Goal: Task Accomplishment & Management: Use online tool/utility

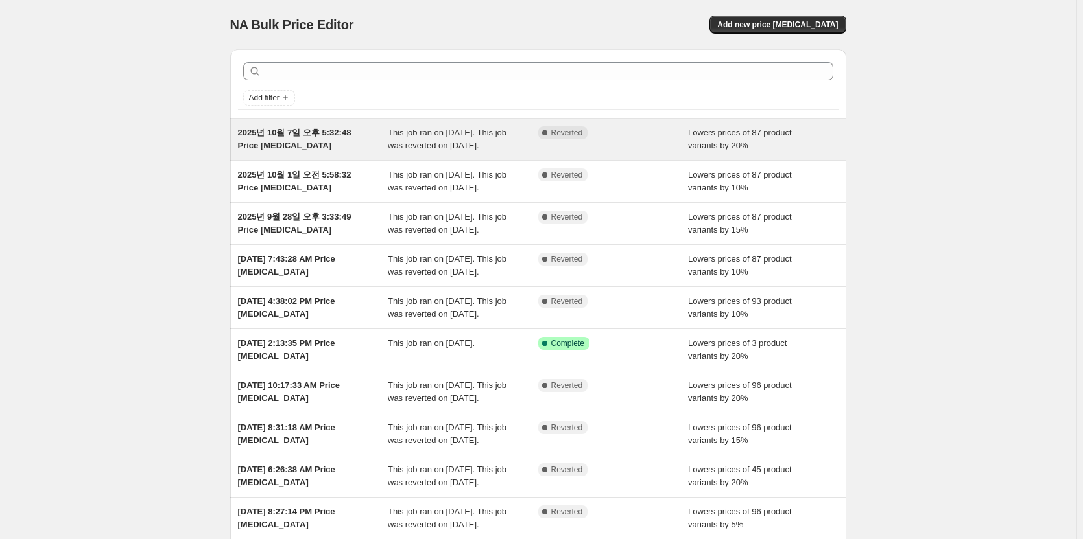
click at [717, 137] on span "Lowers prices of 87 product variants by 20%" at bounding box center [740, 139] width 104 height 23
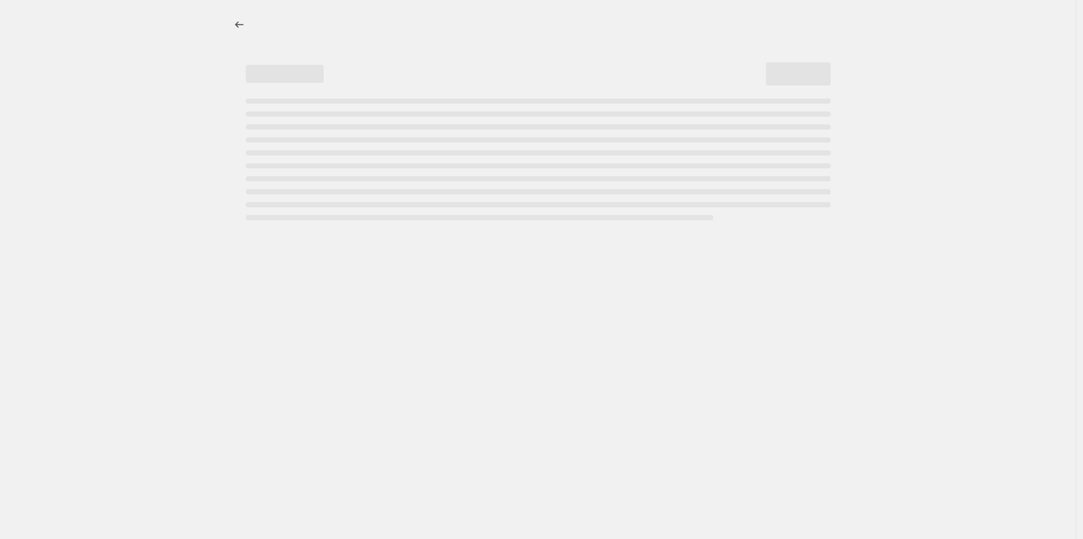
select select "percentage"
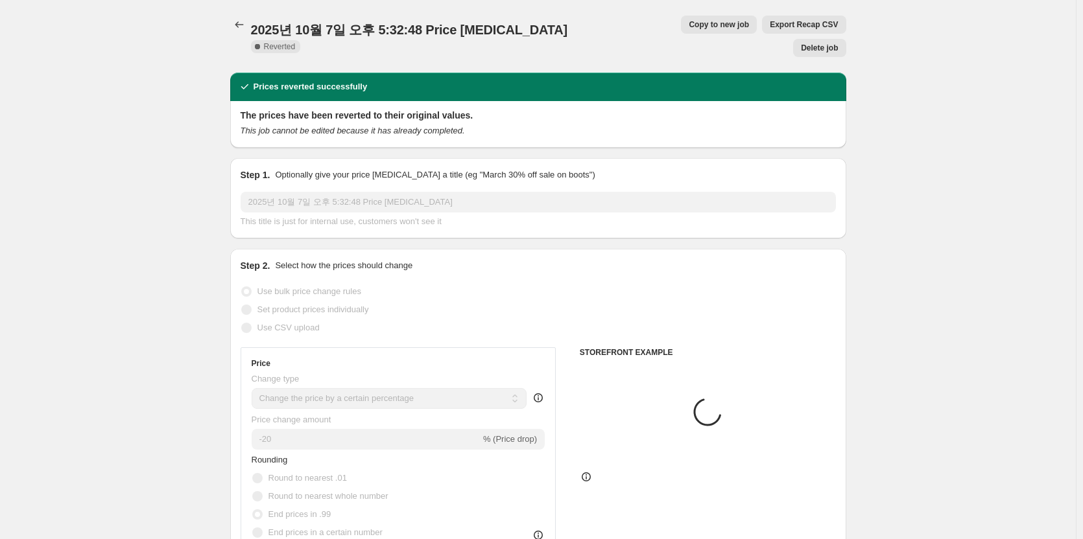
select select "collection"
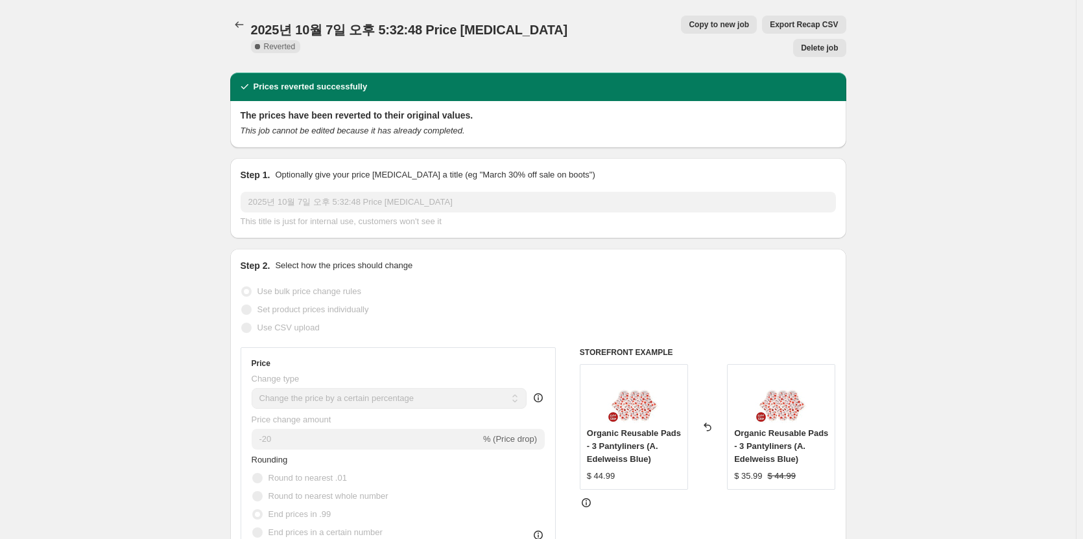
click at [692, 27] on span "Copy to new job" at bounding box center [719, 24] width 60 height 10
select select "percentage"
select select "collection"
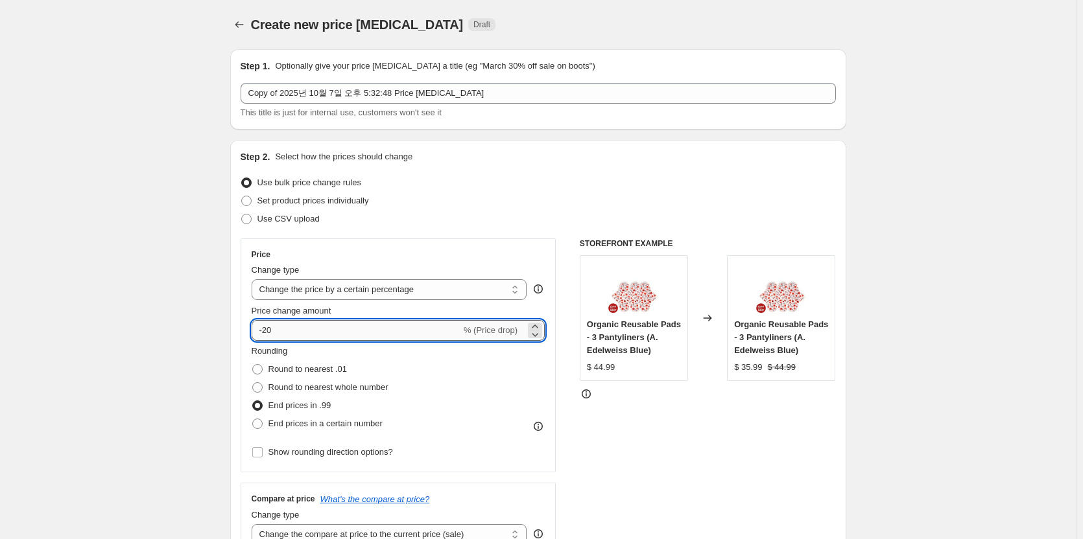
click at [313, 326] on input "-20" at bounding box center [356, 330] width 209 height 21
type input "-2"
type input "-10"
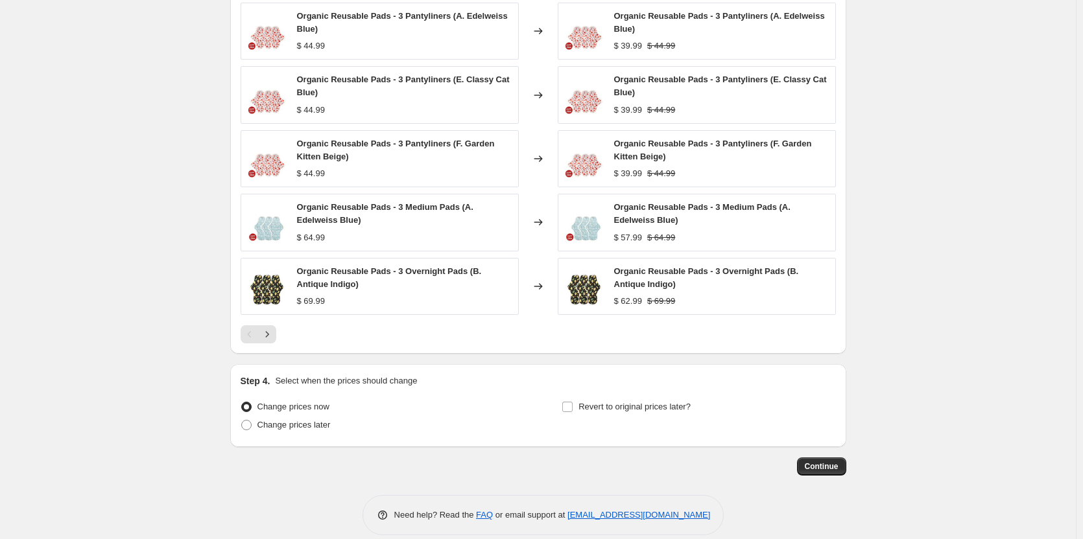
scroll to position [924, 0]
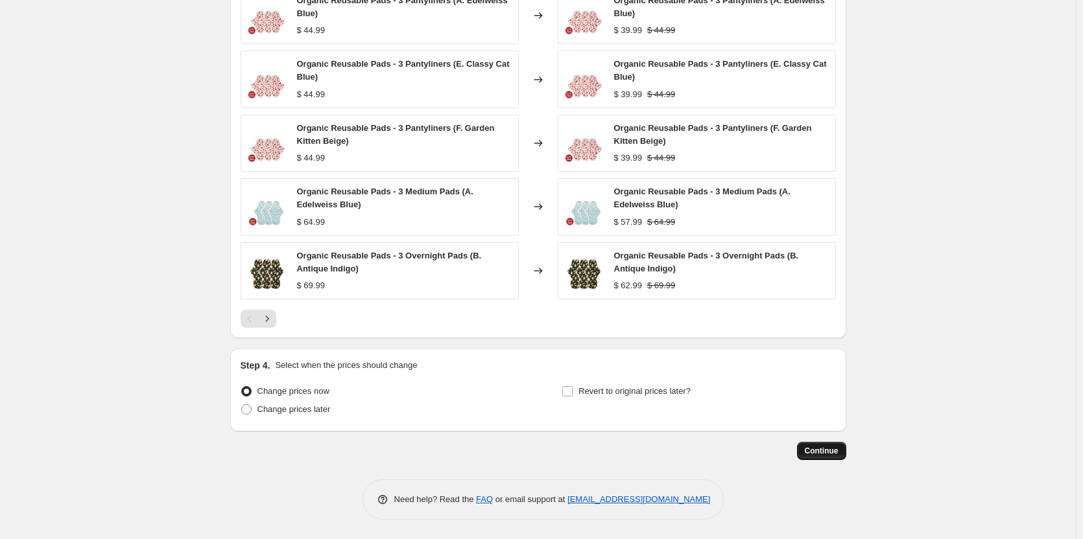
click at [834, 457] on button "Continue" at bounding box center [821, 451] width 49 height 18
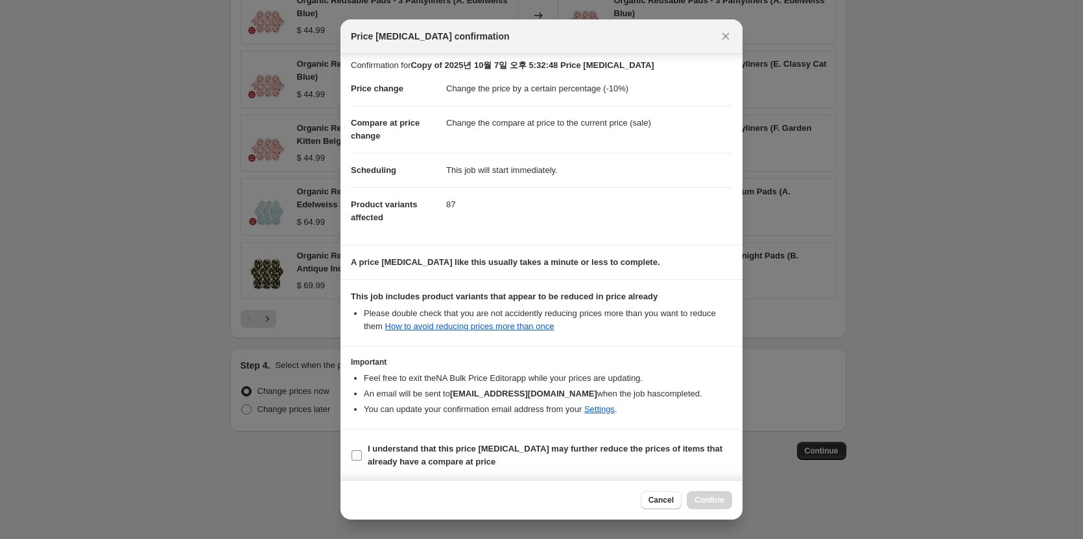
scroll to position [6, 0]
click at [635, 445] on b "I understand that this price change job may further reduce the prices of items …" at bounding box center [545, 454] width 355 height 23
click at [362, 449] on input "I understand that this price change job may further reduce the prices of items …" at bounding box center [356, 454] width 10 height 10
checkbox input "true"
click at [724, 500] on span "Confirm" at bounding box center [709, 500] width 30 height 10
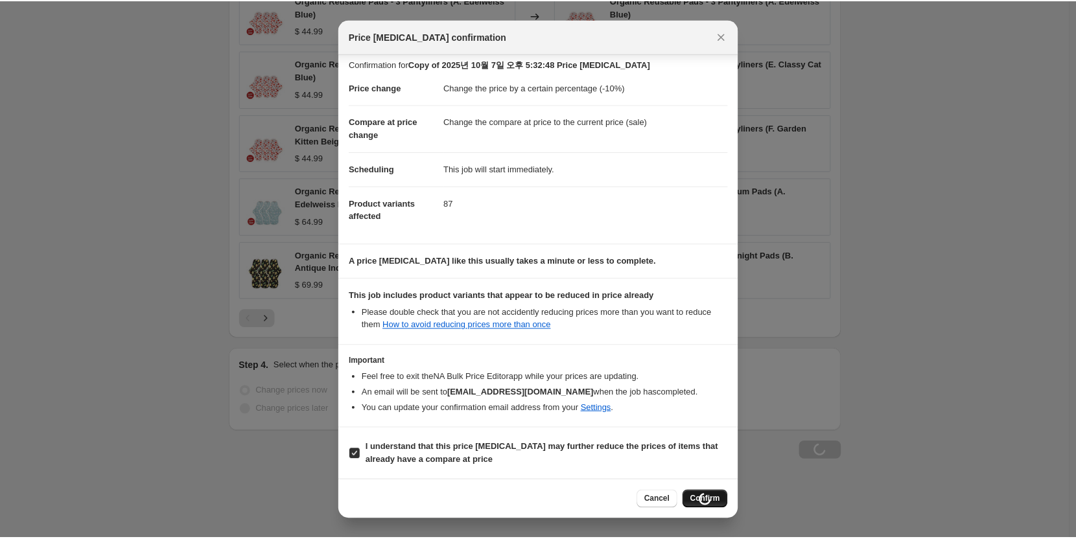
scroll to position [924, 0]
